Goal: Navigation & Orientation: Understand site structure

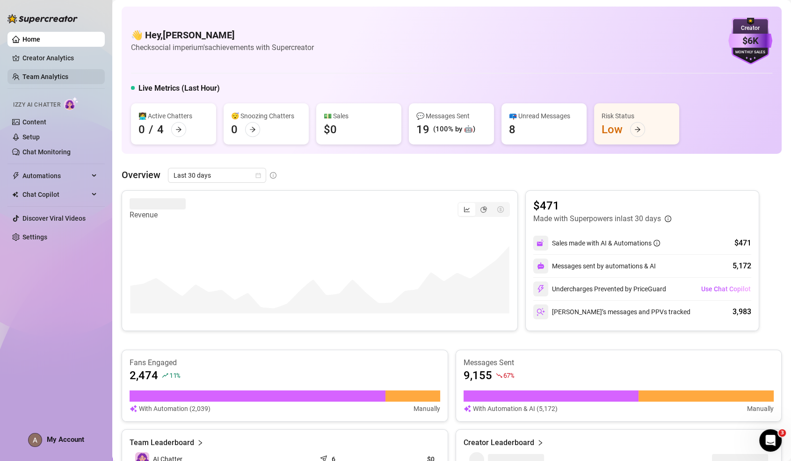
click at [51, 80] on link "Team Analytics" at bounding box center [45, 76] width 46 height 7
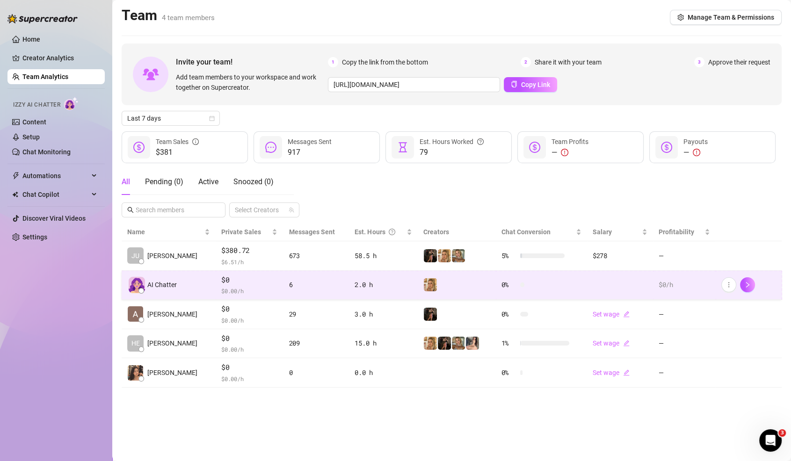
click at [182, 282] on div "AI Chatter" at bounding box center [168, 285] width 83 height 16
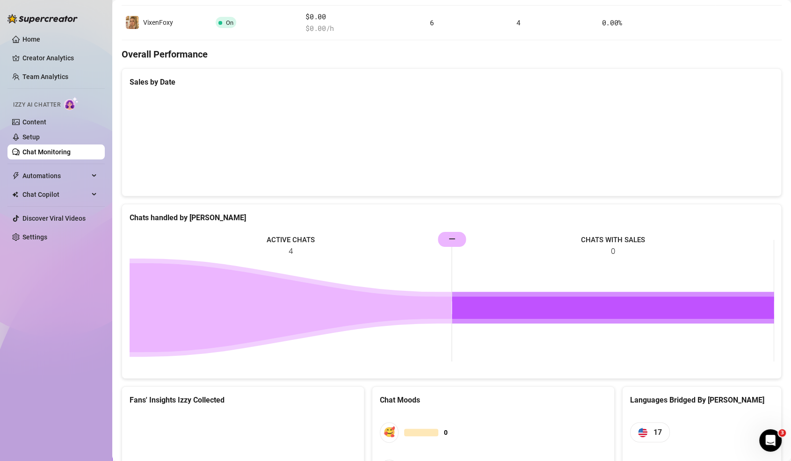
scroll to position [336, 0]
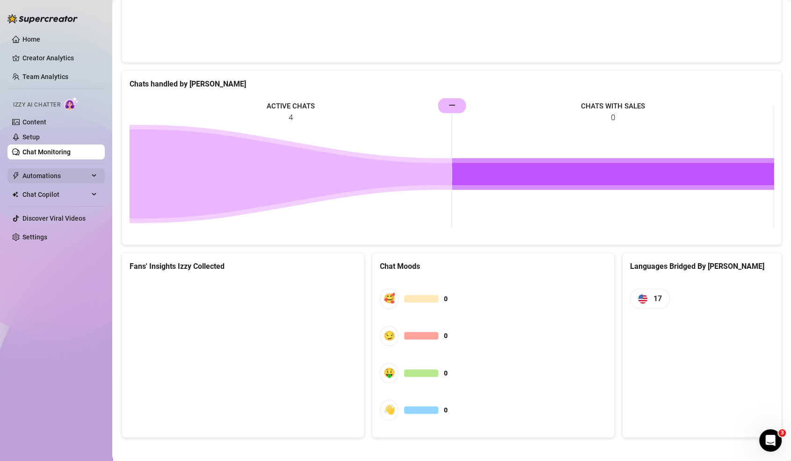
click at [60, 176] on span "Automations" at bounding box center [55, 175] width 66 height 15
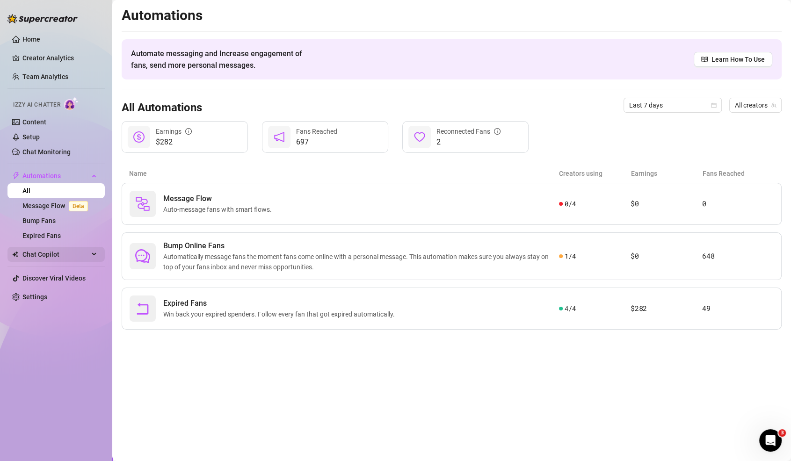
click at [34, 253] on span "Chat Copilot" at bounding box center [55, 254] width 66 height 15
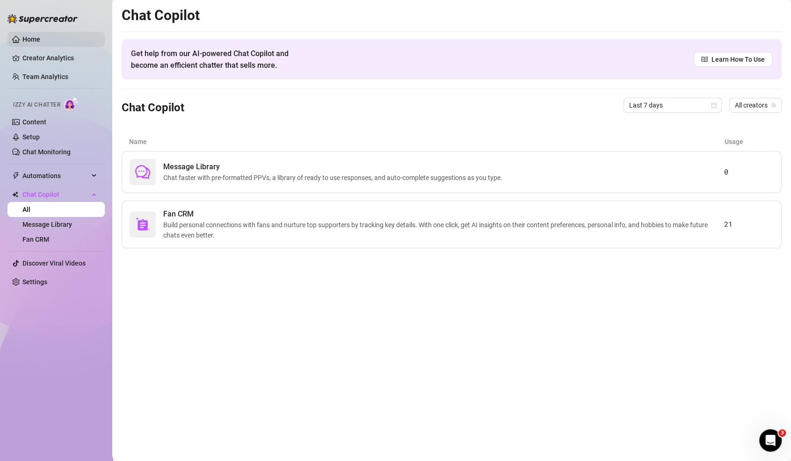
click at [40, 41] on link "Home" at bounding box center [31, 39] width 18 height 7
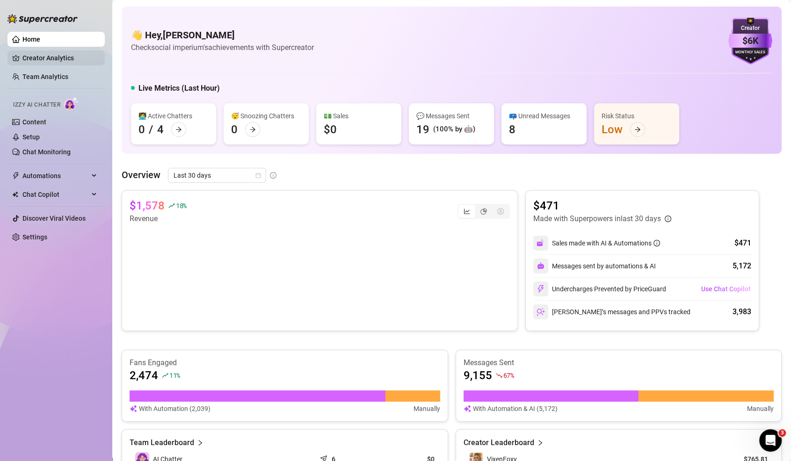
click at [68, 55] on link "Creator Analytics" at bounding box center [59, 58] width 75 height 15
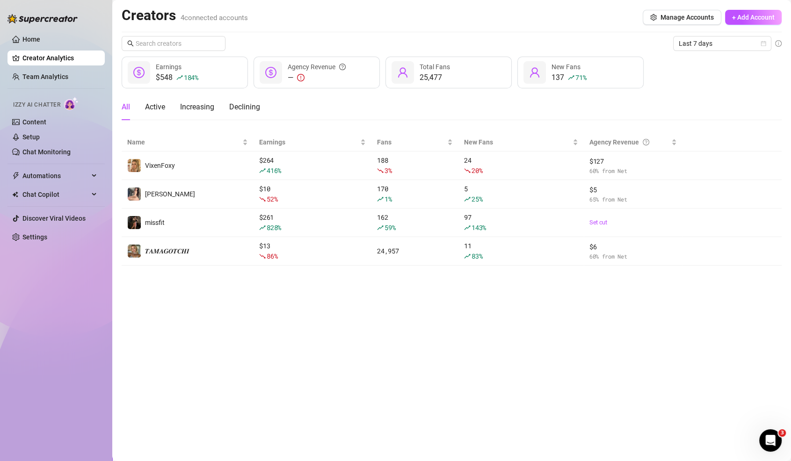
click at [388, 407] on main "Creators 4 connected accounts Manage Accounts + Add Account Last 7 days $548 18…" at bounding box center [451, 230] width 679 height 461
click at [714, 43] on span "Last 7 days" at bounding box center [722, 43] width 87 height 14
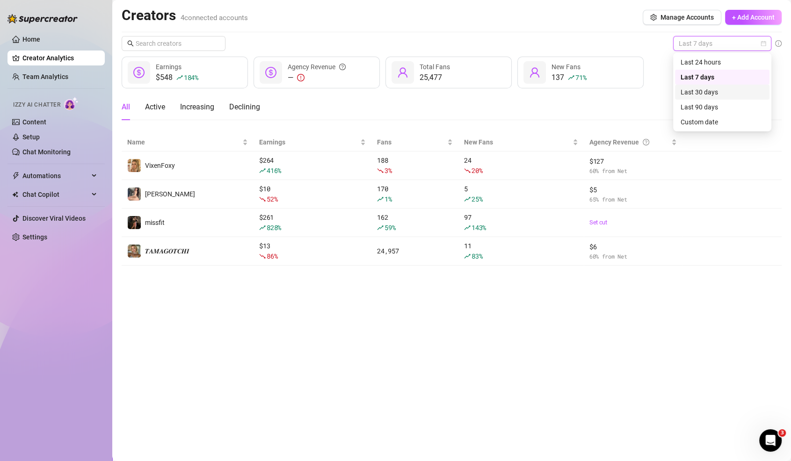
click at [700, 91] on div "Last 30 days" at bounding box center [722, 92] width 83 height 10
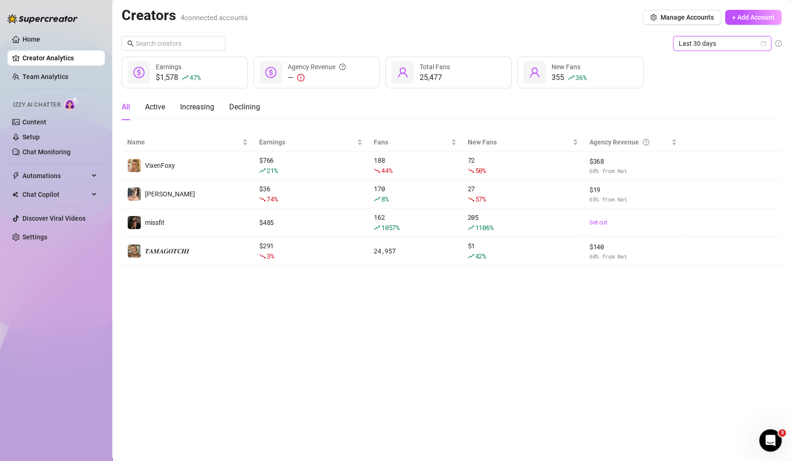
click at [395, 355] on main "Creators 4 connected accounts Manage Accounts + Add Account Last 30 days Last 3…" at bounding box center [451, 230] width 679 height 461
click at [22, 36] on link "Home" at bounding box center [31, 39] width 18 height 7
